Goal: Information Seeking & Learning: Learn about a topic

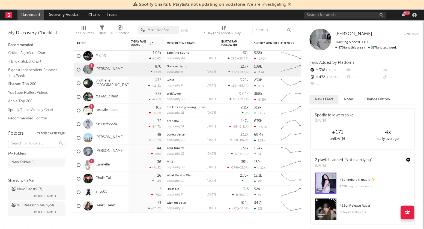
click at [111, 96] on link "Makeout Reef" at bounding box center [107, 96] width 22 height 5
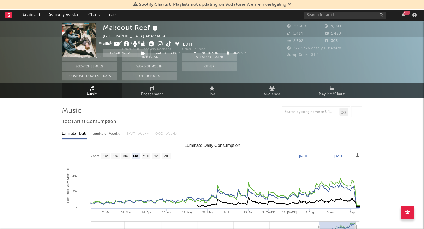
scroll to position [76, 0]
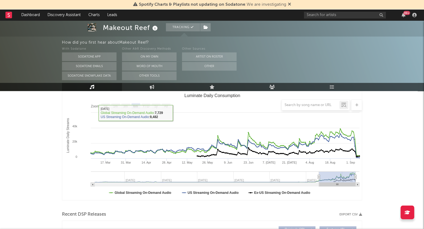
click at [167, 104] on div at bounding box center [212, 105] width 300 height 11
click at [165, 106] on div at bounding box center [212, 105] width 300 height 11
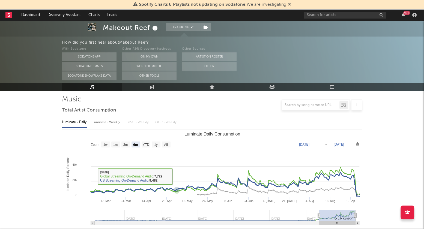
scroll to position [0, 0]
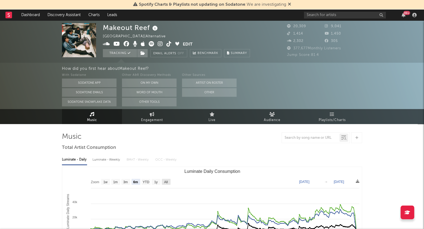
click at [166, 181] on text "All" at bounding box center [166, 182] width 4 height 4
select select "All"
type input "[DATE]"
